Goal: Find specific page/section: Find specific page/section

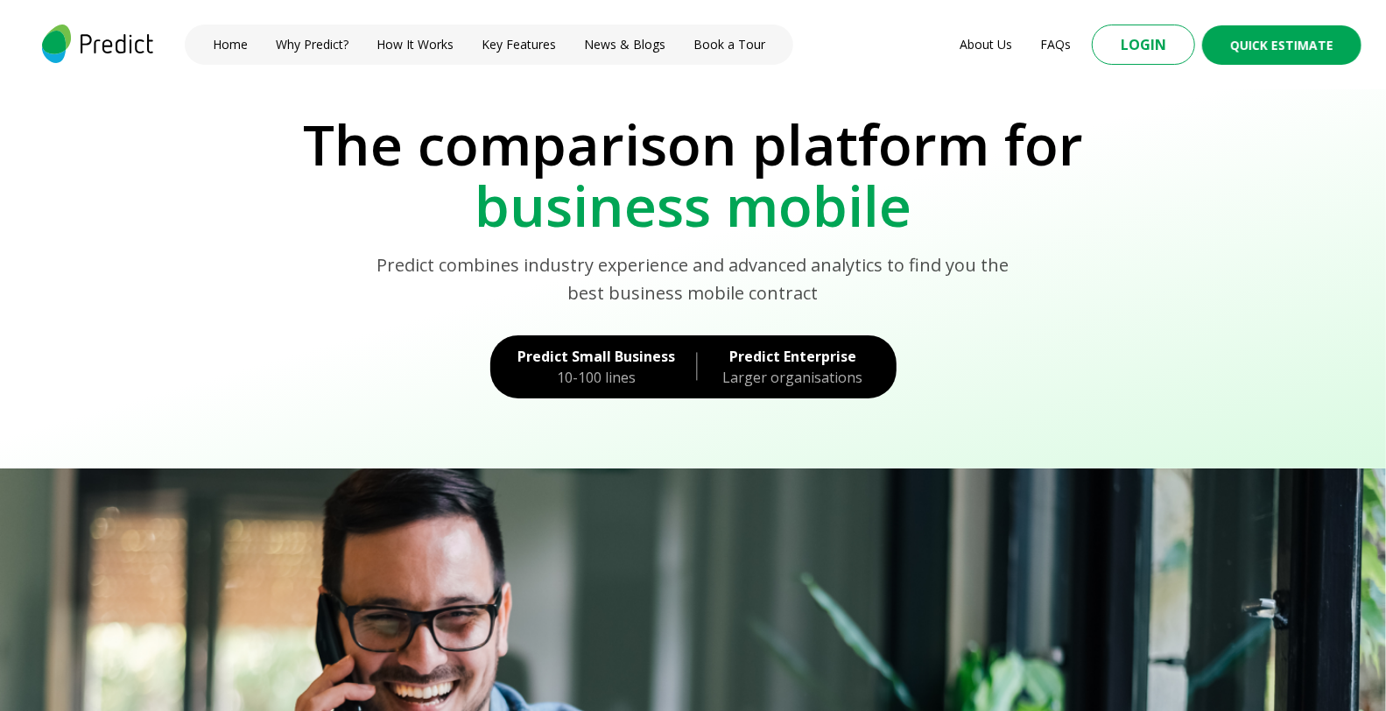
click at [583, 352] on div "Predict Small Business" at bounding box center [597, 356] width 158 height 21
